Goal: Navigation & Orientation: Find specific page/section

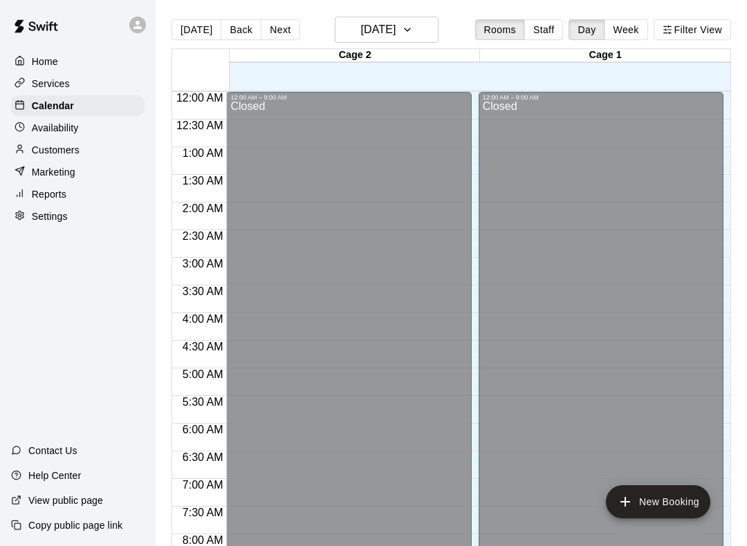
scroll to position [620, 0]
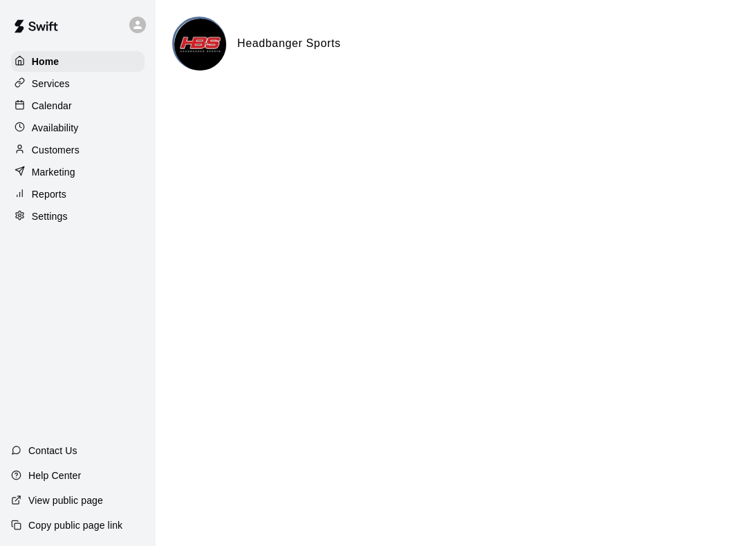
click at [28, 93] on div "Services" at bounding box center [77, 83] width 133 height 21
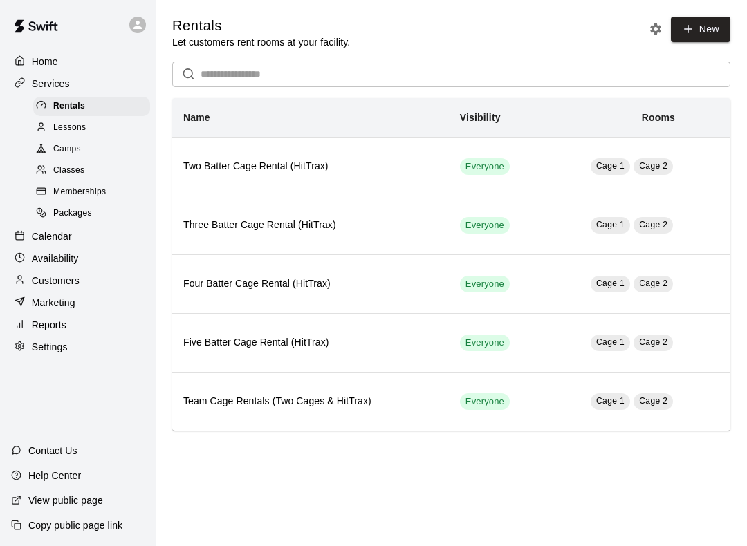
click at [35, 57] on p "Home" at bounding box center [45, 62] width 26 height 14
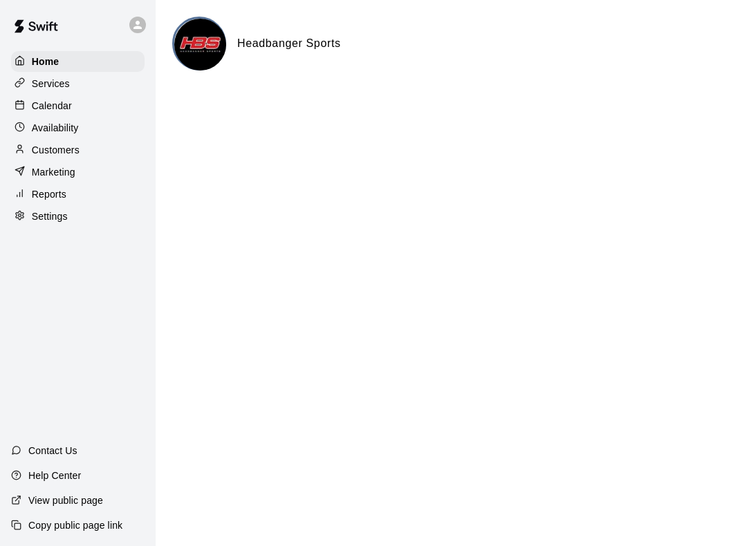
click at [34, 104] on p "Calendar" at bounding box center [52, 106] width 40 height 14
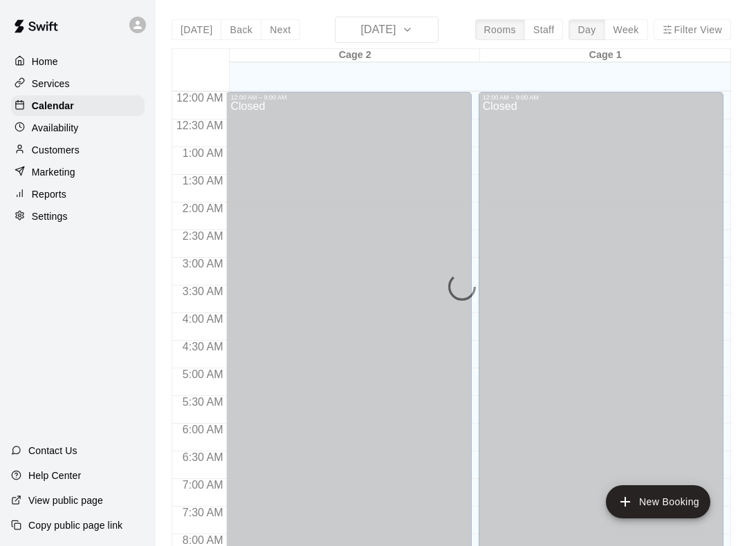
scroll to position [803, 0]
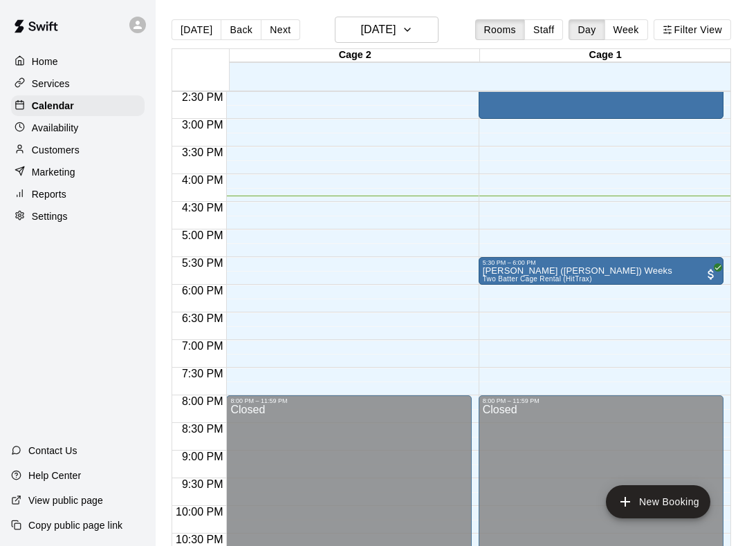
click at [647, 25] on button "Week" at bounding box center [626, 29] width 44 height 21
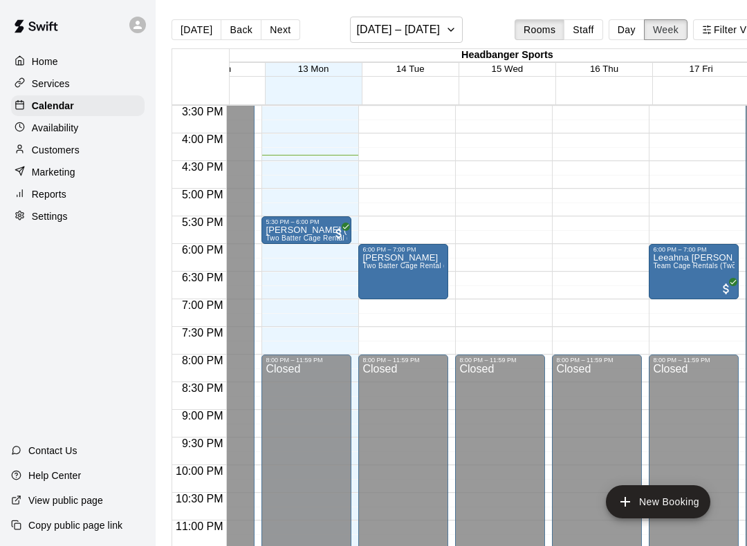
scroll to position [858, 62]
click at [650, 35] on button "Week" at bounding box center [666, 29] width 44 height 21
click at [602, 26] on button "Staff" at bounding box center [583, 29] width 39 height 21
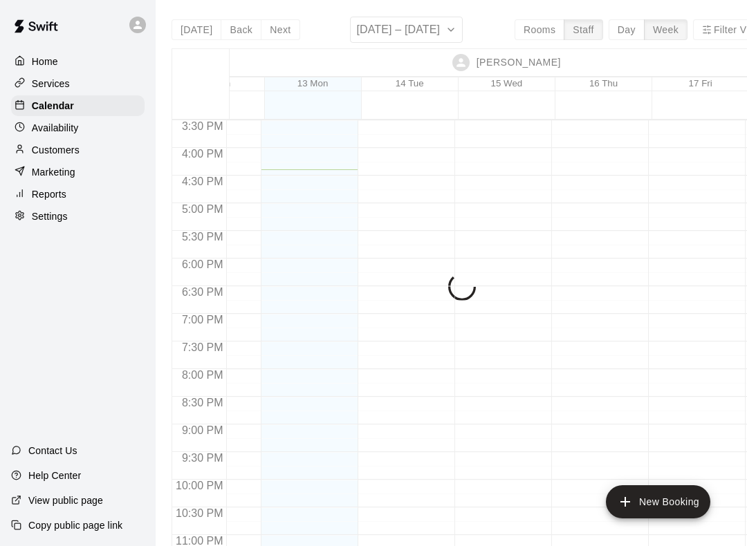
click at [607, 31] on div "Today Back Next October 12 – 18 Rooms Staff Day Week Filter View Chris Bastien …" at bounding box center [471, 290] width 599 height 546
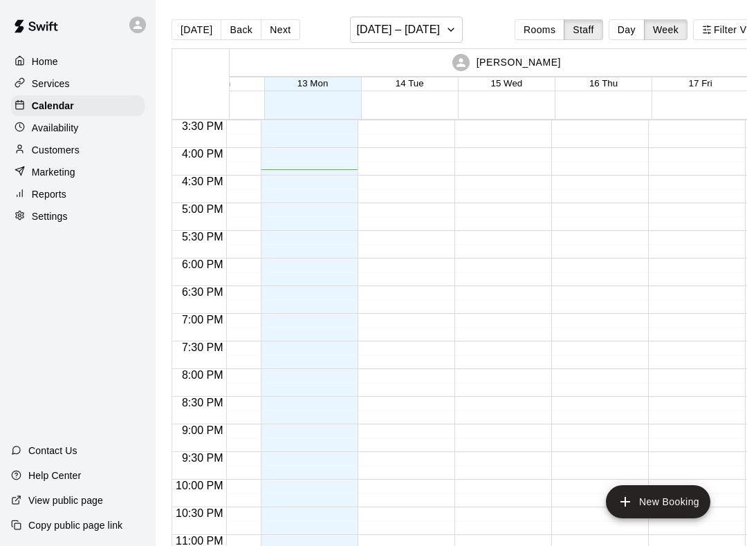
click at [627, 26] on button "Day" at bounding box center [627, 29] width 36 height 21
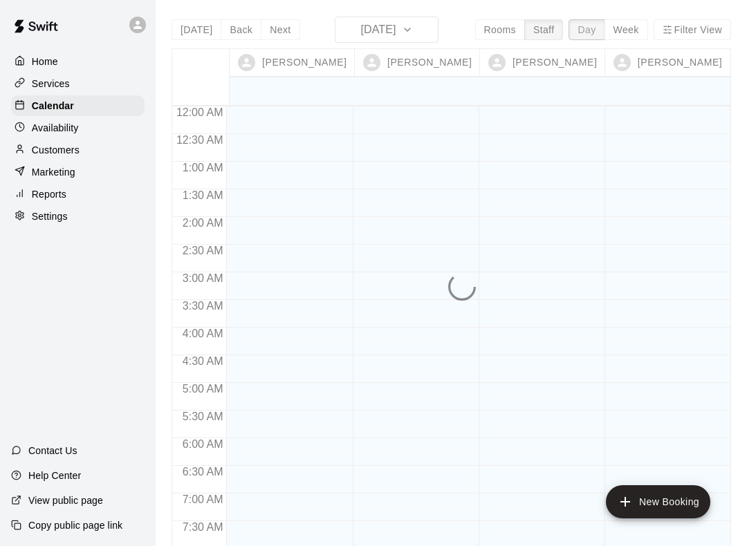
scroll to position [859, 0]
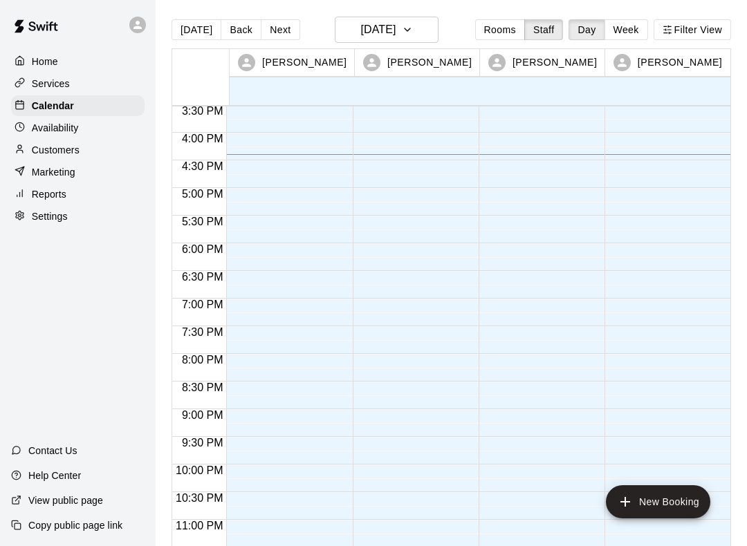
click at [518, 21] on button "Rooms" at bounding box center [500, 29] width 50 height 21
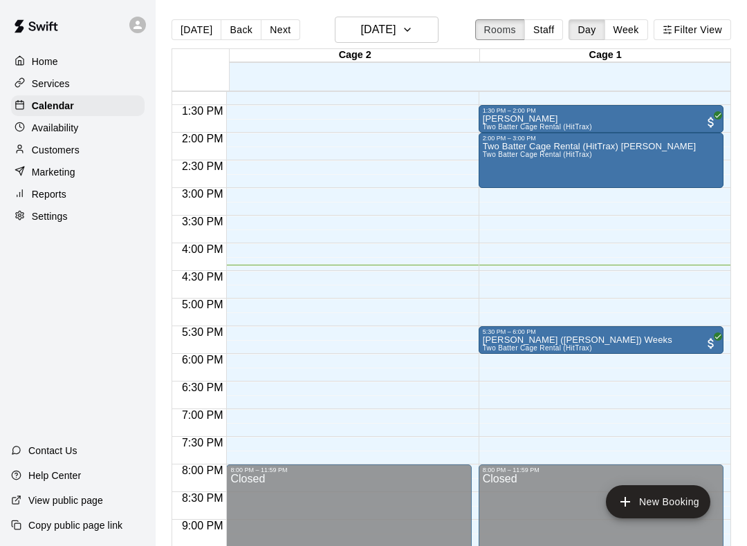
scroll to position [735, 0]
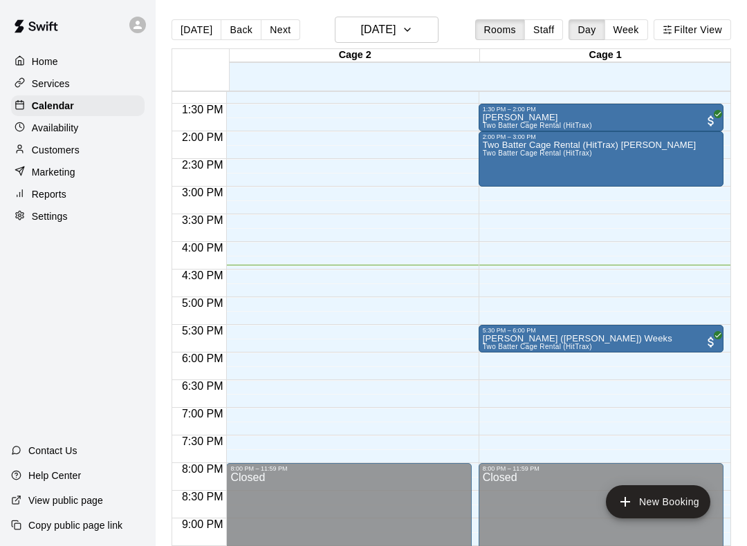
click at [59, 64] on div "Home" at bounding box center [77, 61] width 133 height 21
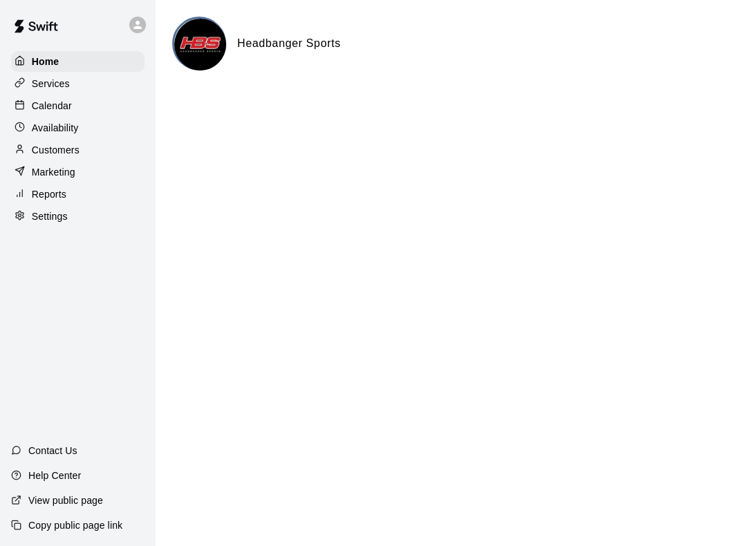
click at [39, 97] on div "Calendar" at bounding box center [77, 105] width 133 height 21
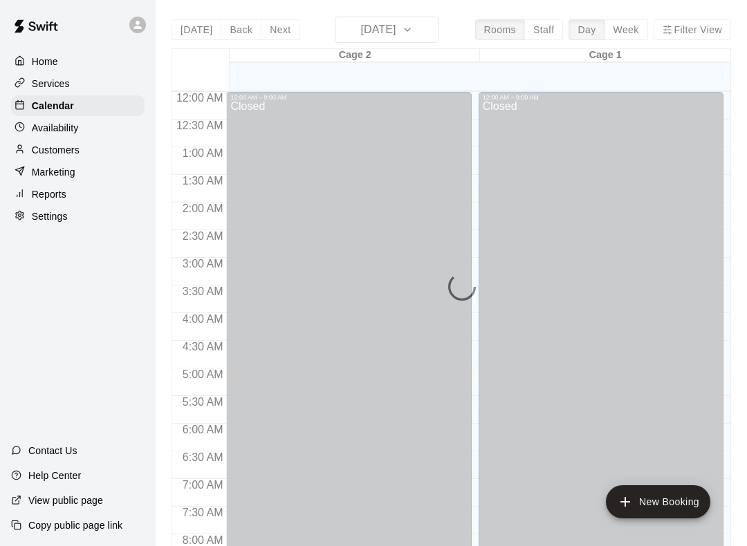
scroll to position [803, 0]
